Goal: Find specific page/section: Find specific page/section

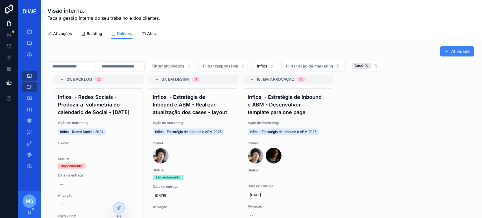
click at [279, 66] on button "Infios" at bounding box center [265, 66] width 27 height 11
type input "*******"
click at [282, 92] on div "Planeta" at bounding box center [293, 88] width 79 height 9
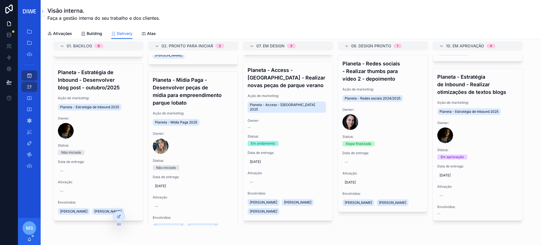
scroll to position [347, 0]
